Goal: Book appointment/travel/reservation

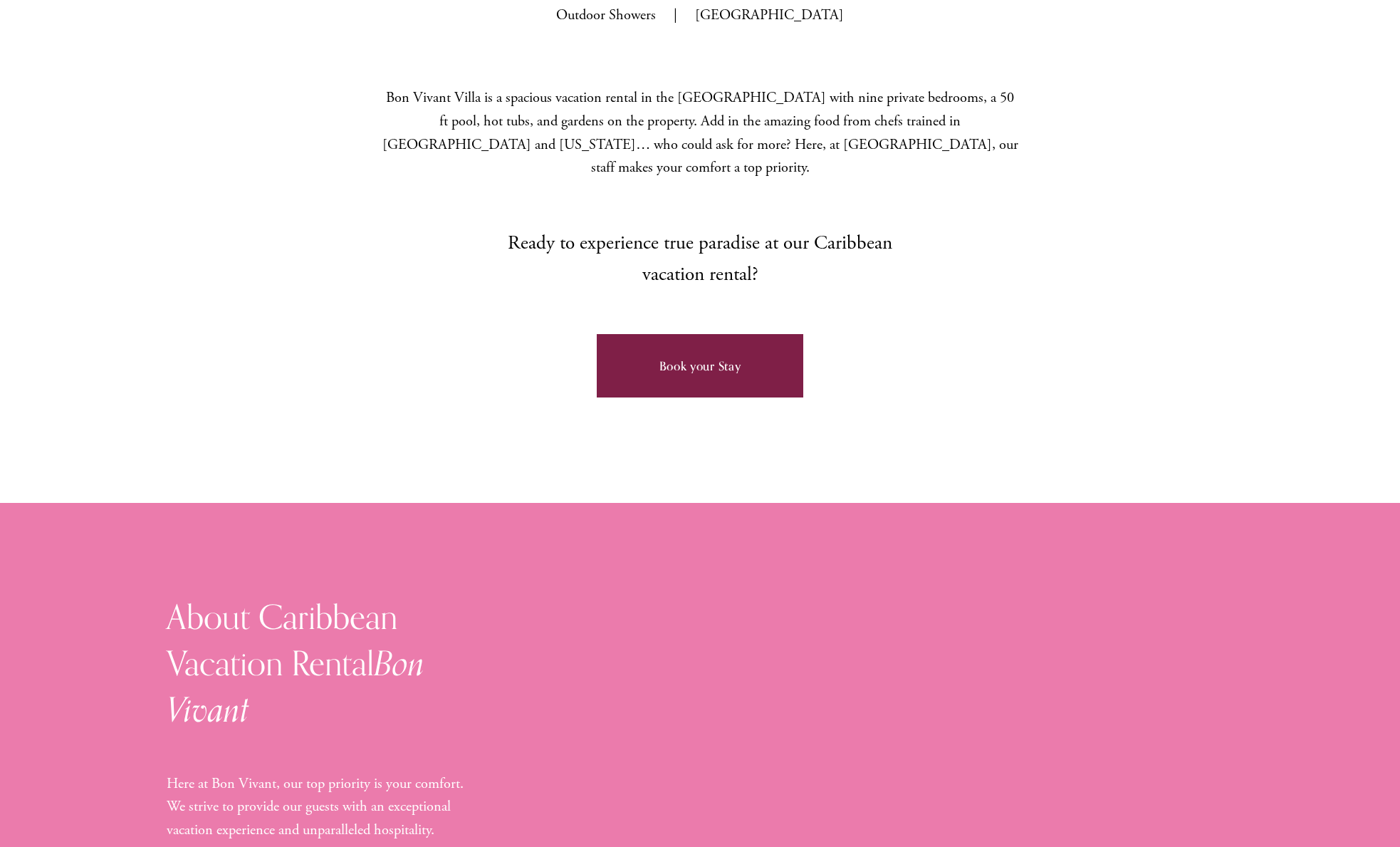
scroll to position [1047, 0]
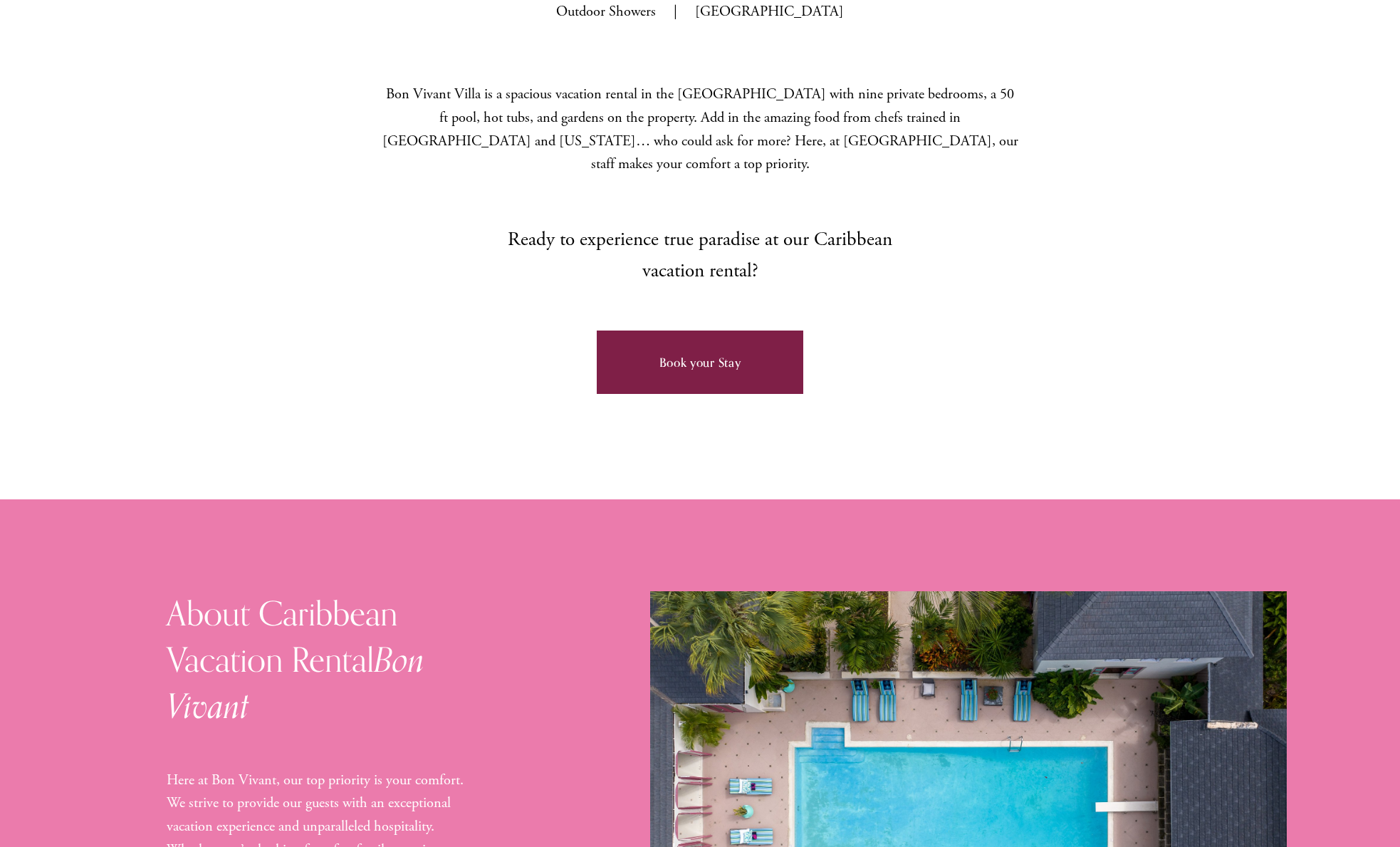
click at [663, 373] on link "Book your Stay" at bounding box center [700, 361] width 207 height 63
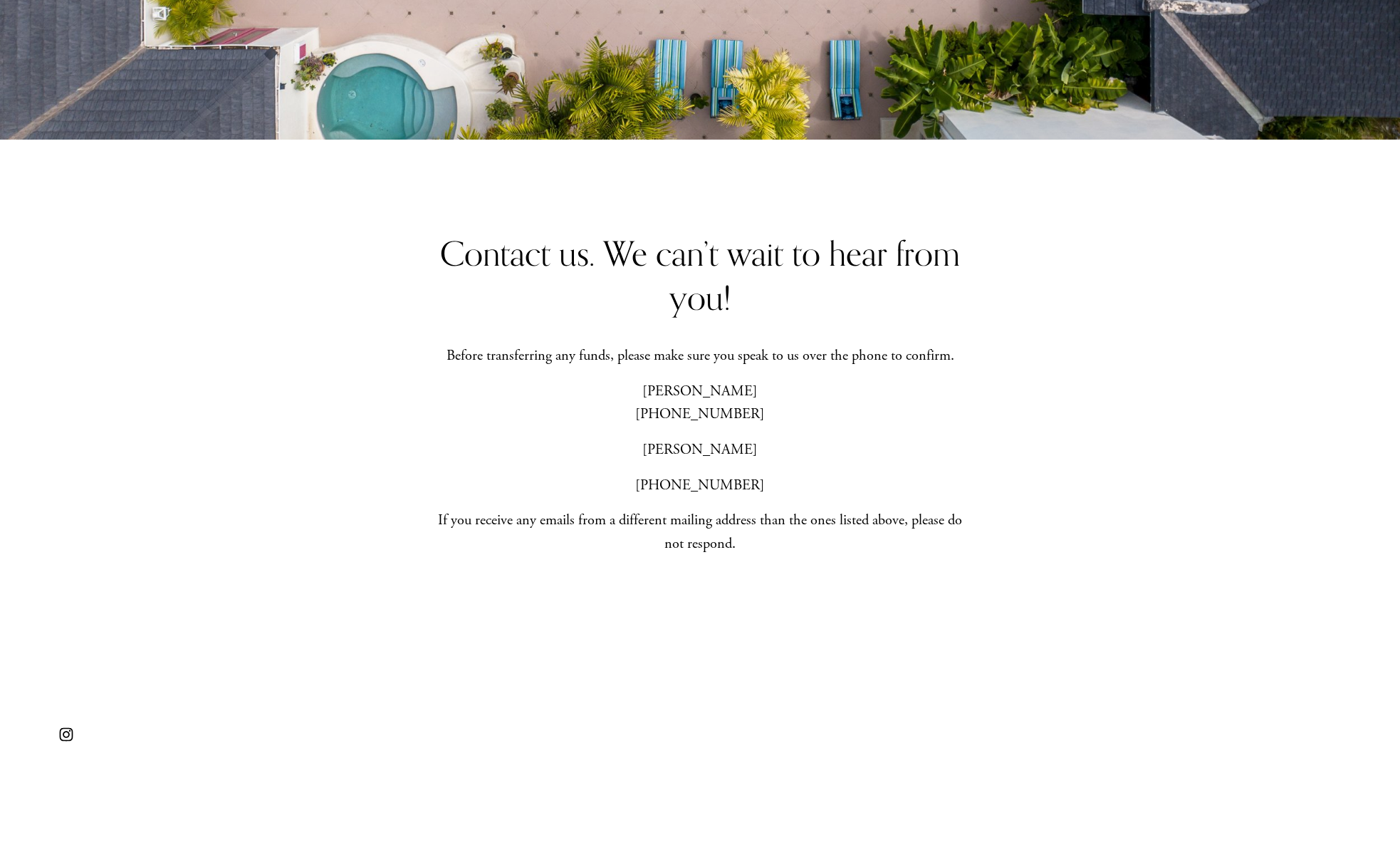
scroll to position [495, 0]
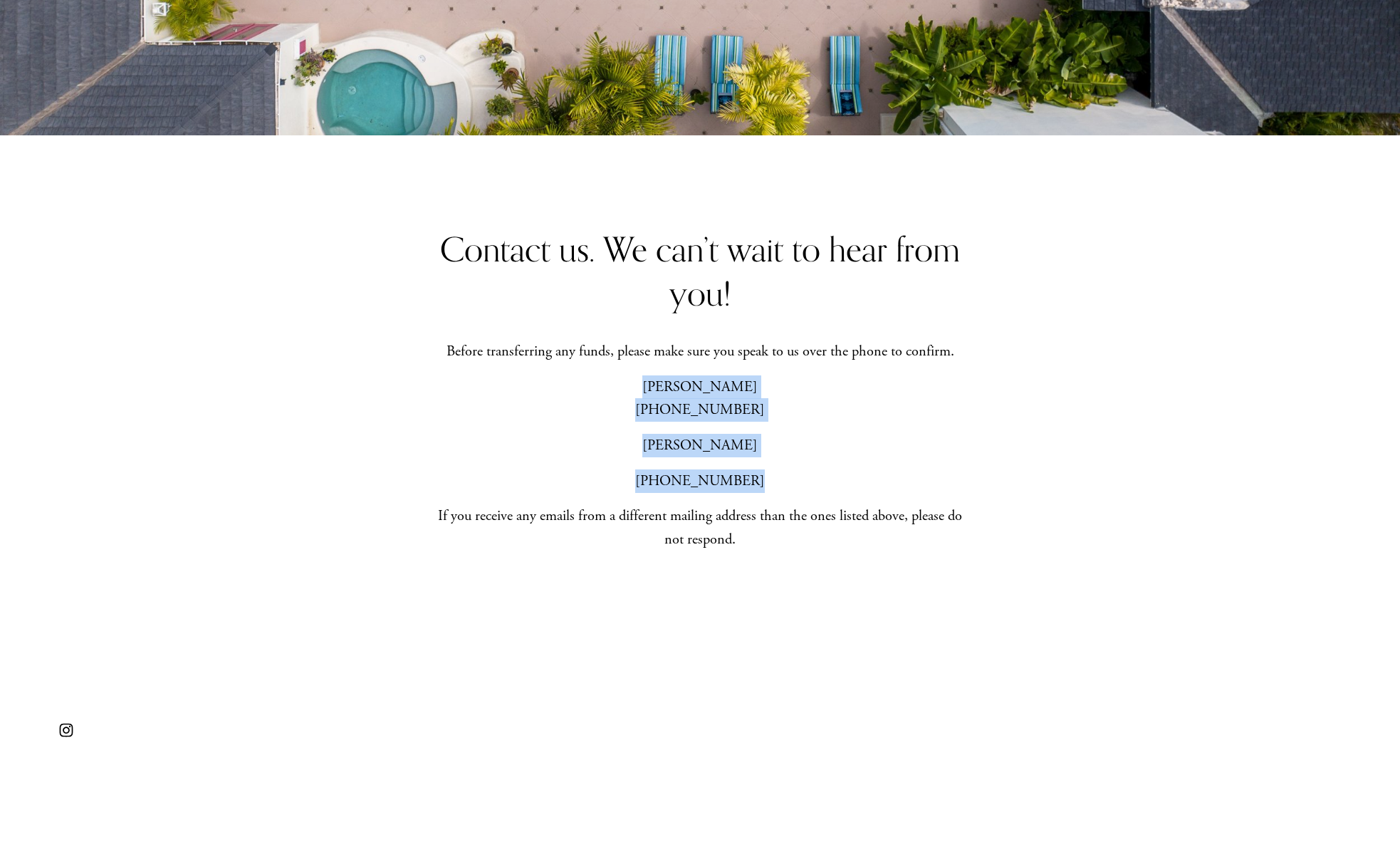
drag, startPoint x: 688, startPoint y: 385, endPoint x: 758, endPoint y: 481, distance: 118.8
click at [760, 479] on div "Contact us. We can’t wait to hear from you! Before transferring any funds, plea…" at bounding box center [700, 389] width 530 height 323
copy div "Beth (202) 365-3333 Brent (202) 365-5609"
